Goal: Task Accomplishment & Management: Manage account settings

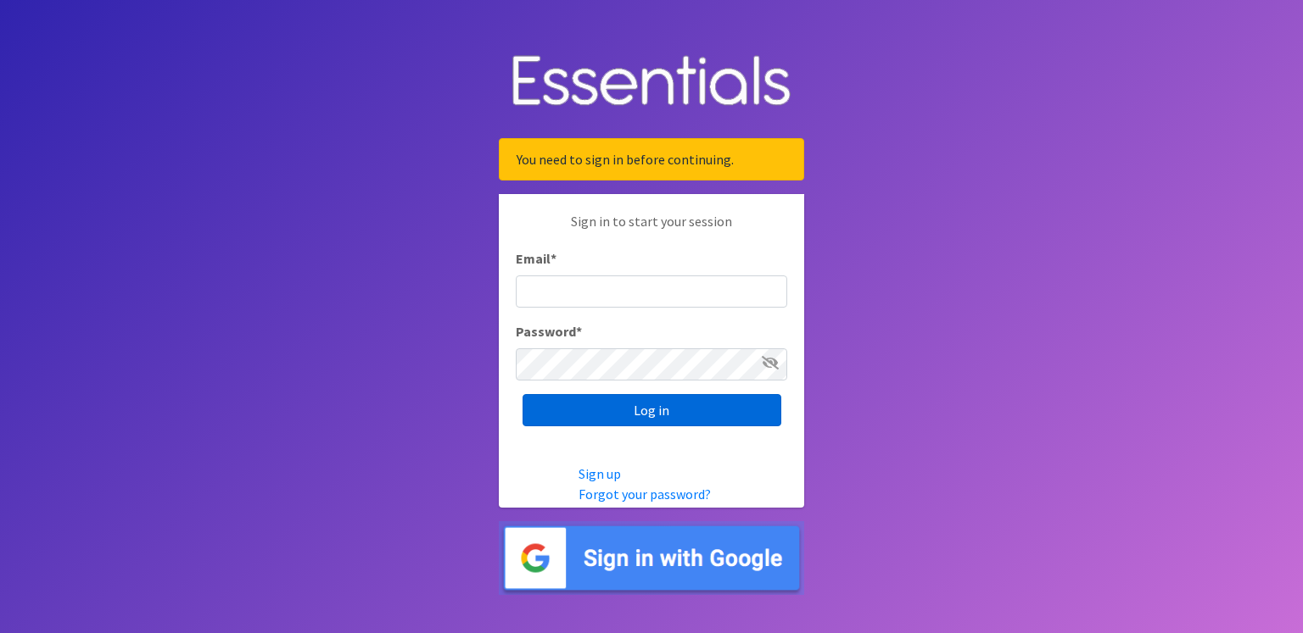
type input "renae.verstegen@unitedwayfoxcities.org"
click at [657, 411] on input "Log in" at bounding box center [651, 410] width 259 height 32
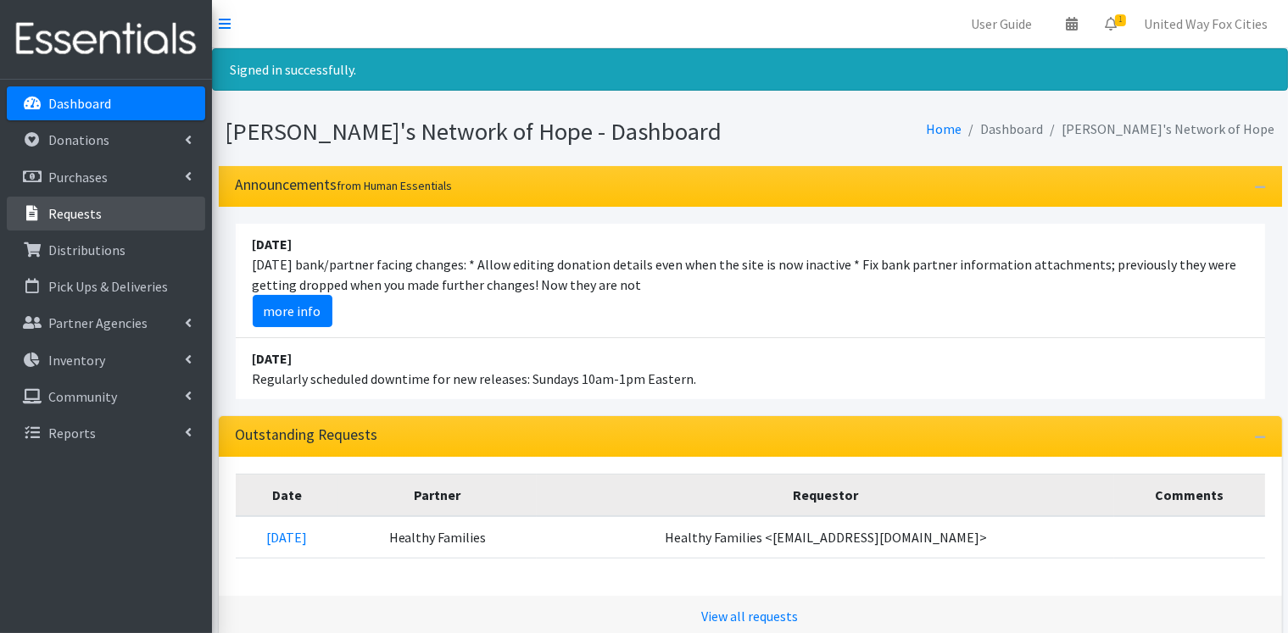
click at [85, 220] on p "Requests" at bounding box center [74, 213] width 53 height 17
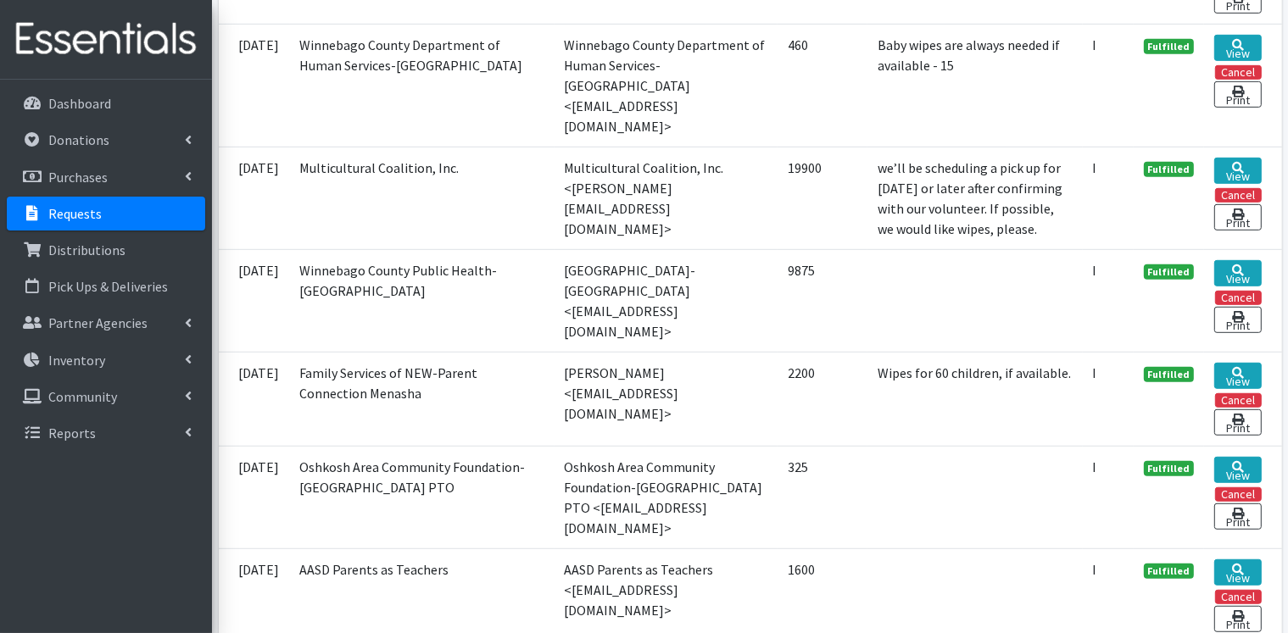
scroll to position [1018, 0]
